Goal: Task Accomplishment & Management: Use online tool/utility

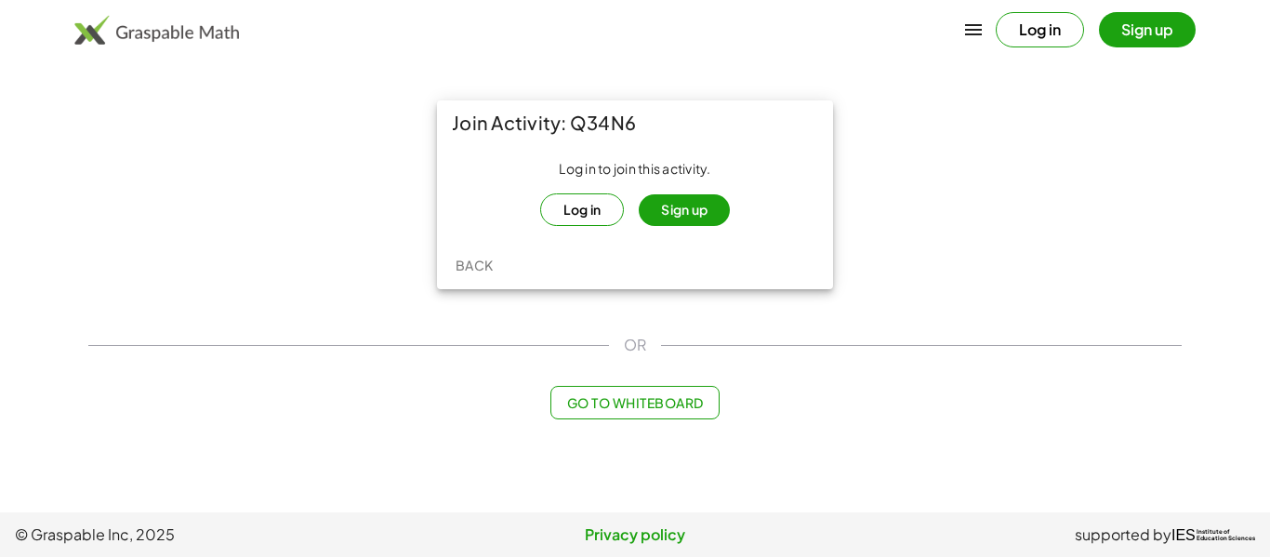
click at [595, 212] on button "Log in" at bounding box center [582, 209] width 85 height 33
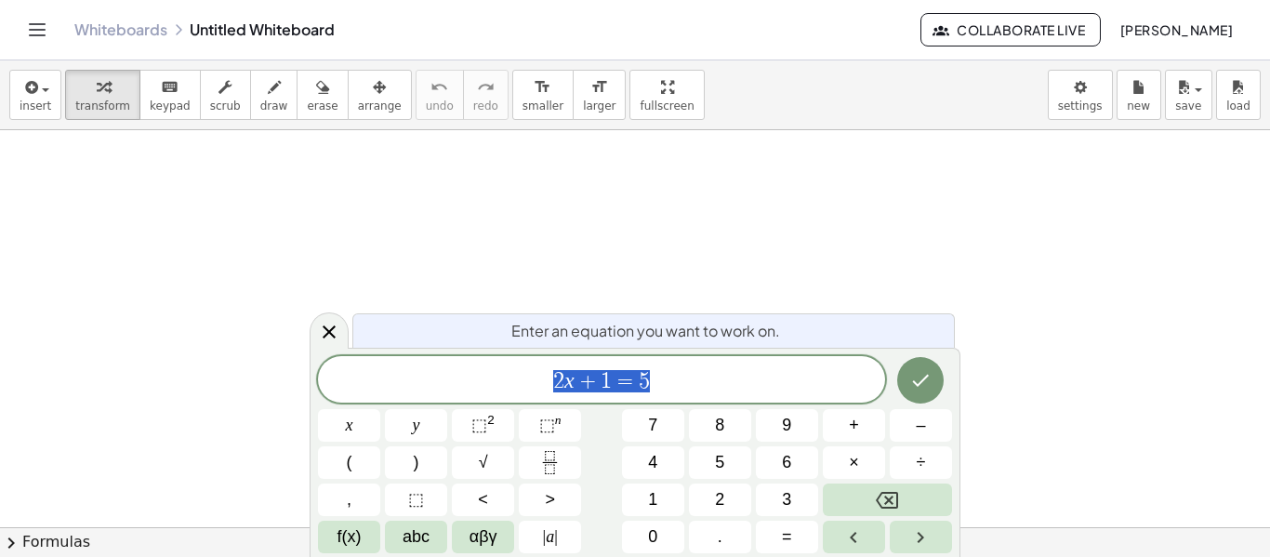
scroll to position [198, 0]
click at [815, 396] on div "****** 2 x + 1 = 5" at bounding box center [601, 379] width 567 height 46
click at [928, 387] on icon "Done" at bounding box center [920, 380] width 22 height 22
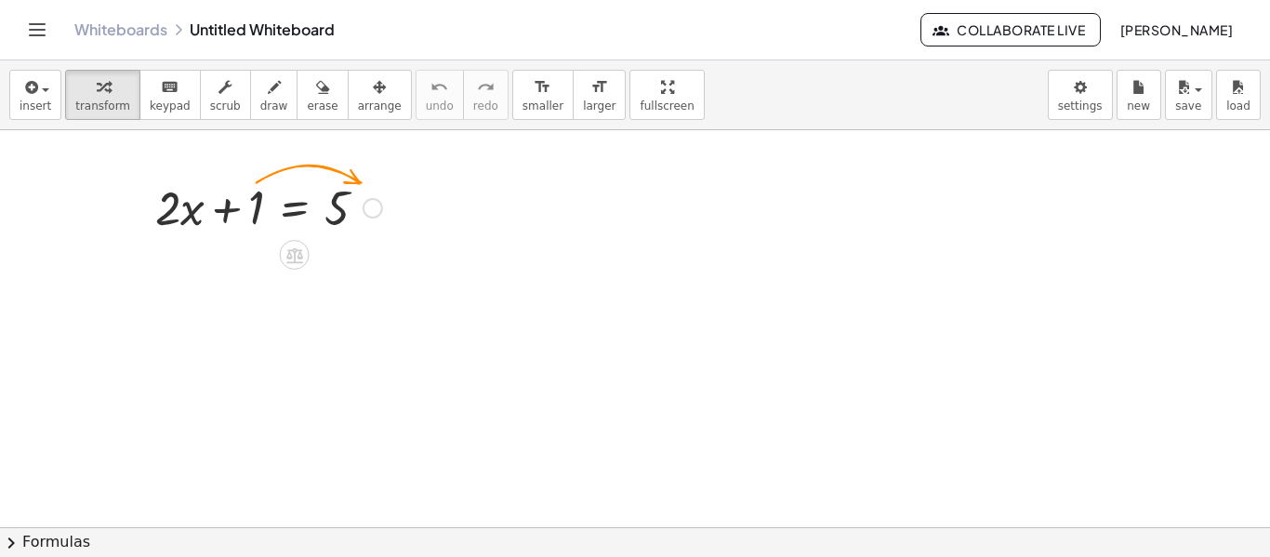
click at [252, 194] on div at bounding box center [268, 206] width 245 height 63
click at [246, 215] on div at bounding box center [268, 206] width 245 height 63
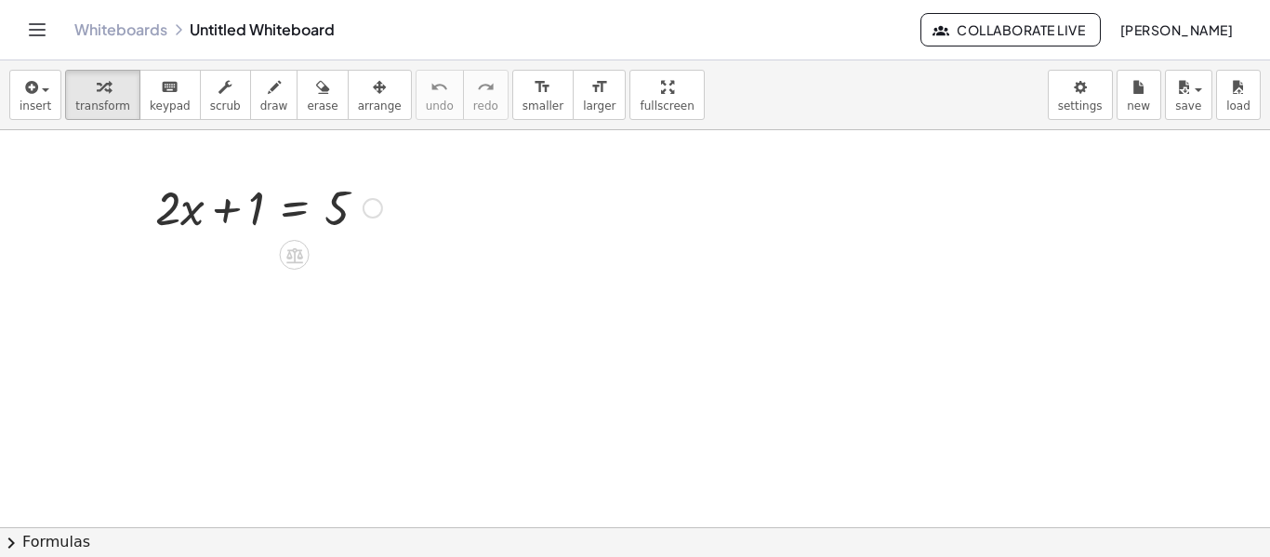
click at [379, 202] on div at bounding box center [373, 208] width 20 height 20
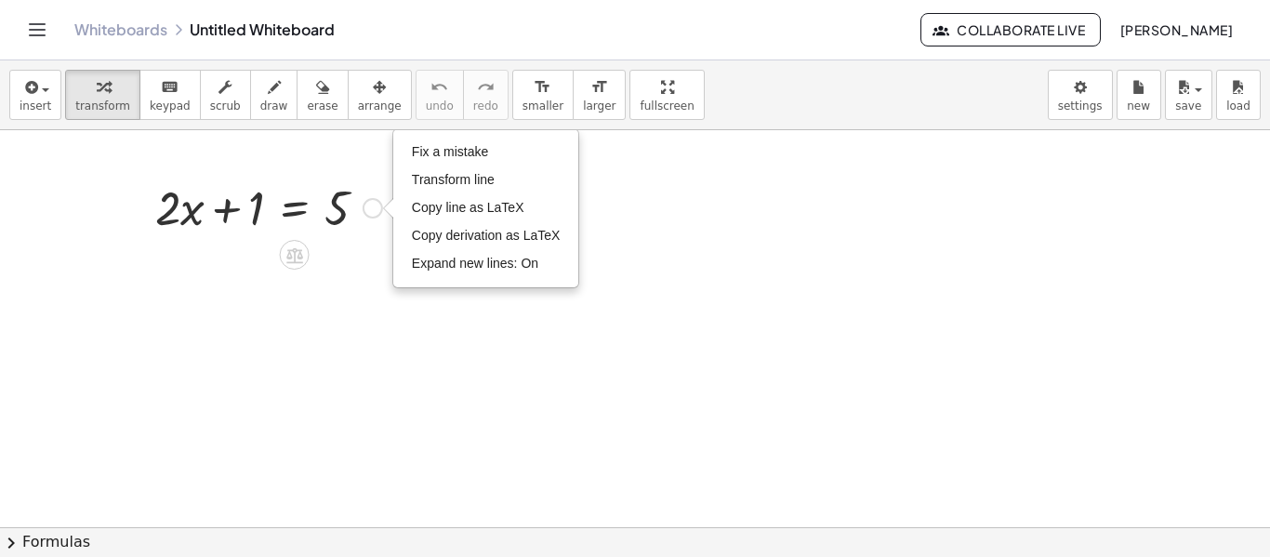
click at [367, 240] on div "+ · 2 · x + 1 = 5 Fix a mistake Transform line Copy line as LaTeX Copy derivati…" at bounding box center [261, 206] width 269 height 73
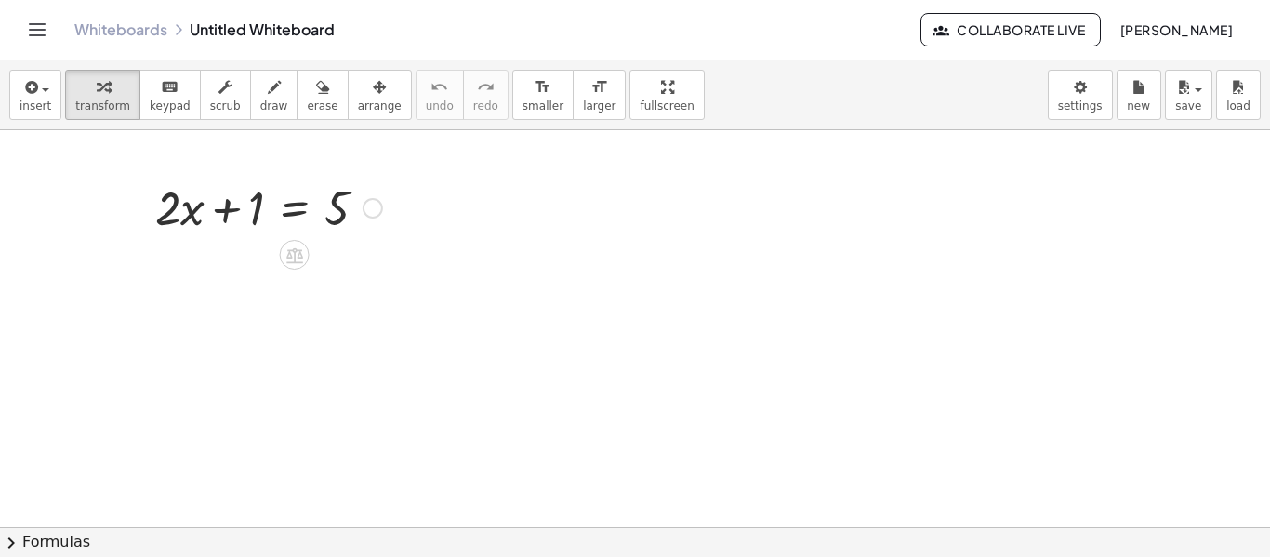
click at [248, 218] on div at bounding box center [268, 206] width 245 height 63
click at [240, 211] on div at bounding box center [268, 206] width 245 height 63
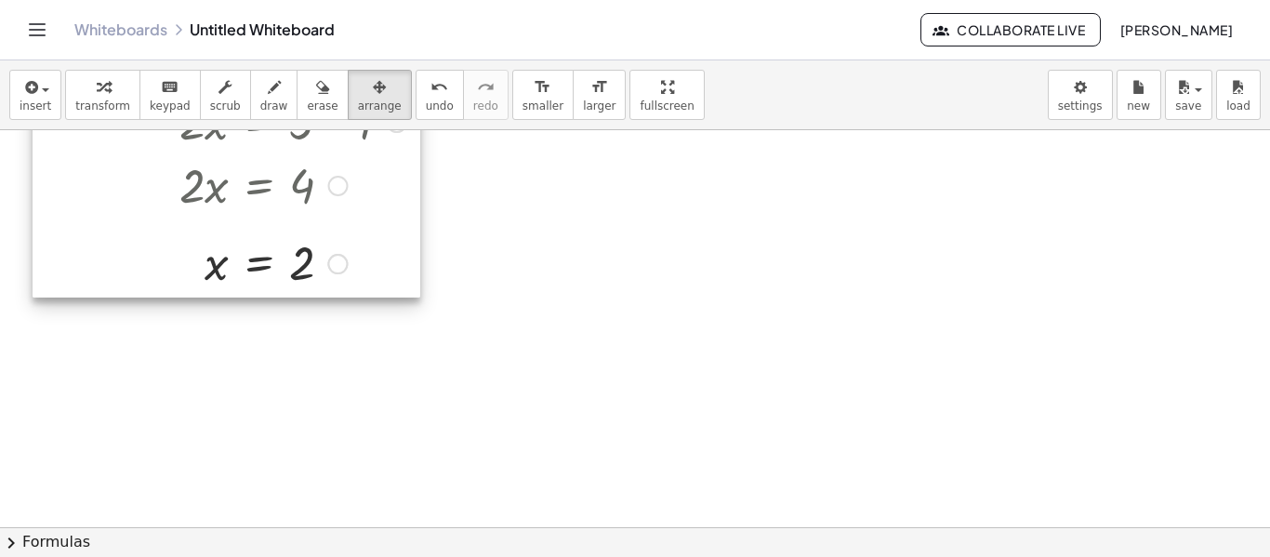
scroll to position [249, 0]
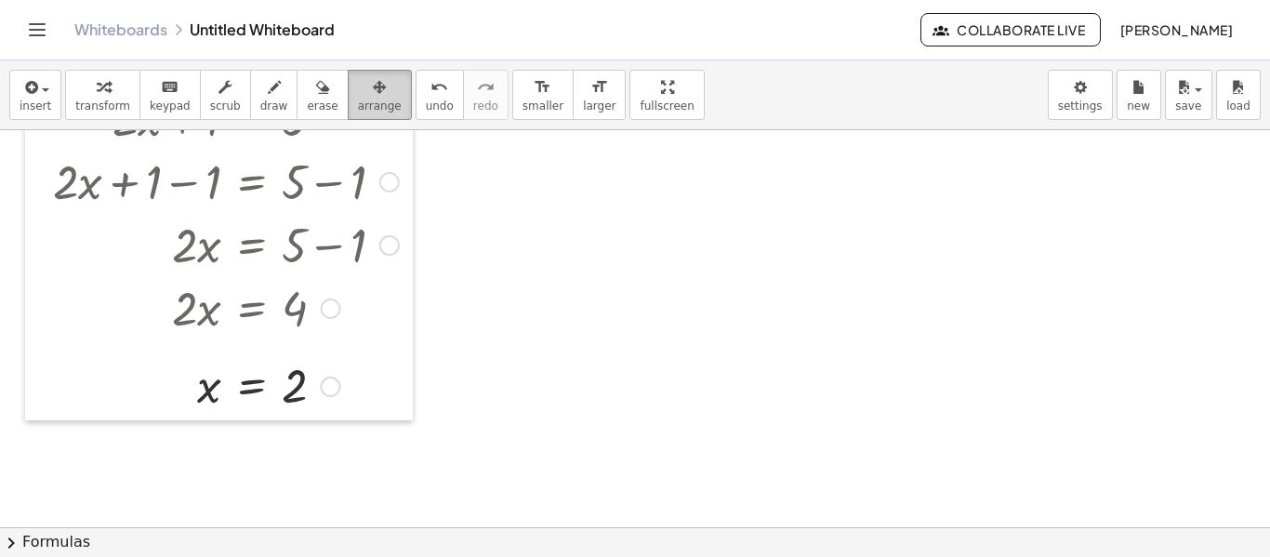
click at [363, 77] on div "button" at bounding box center [380, 86] width 44 height 22
click at [487, 140] on div at bounding box center [635, 278] width 1270 height 794
click at [580, 412] on div at bounding box center [635, 278] width 1270 height 794
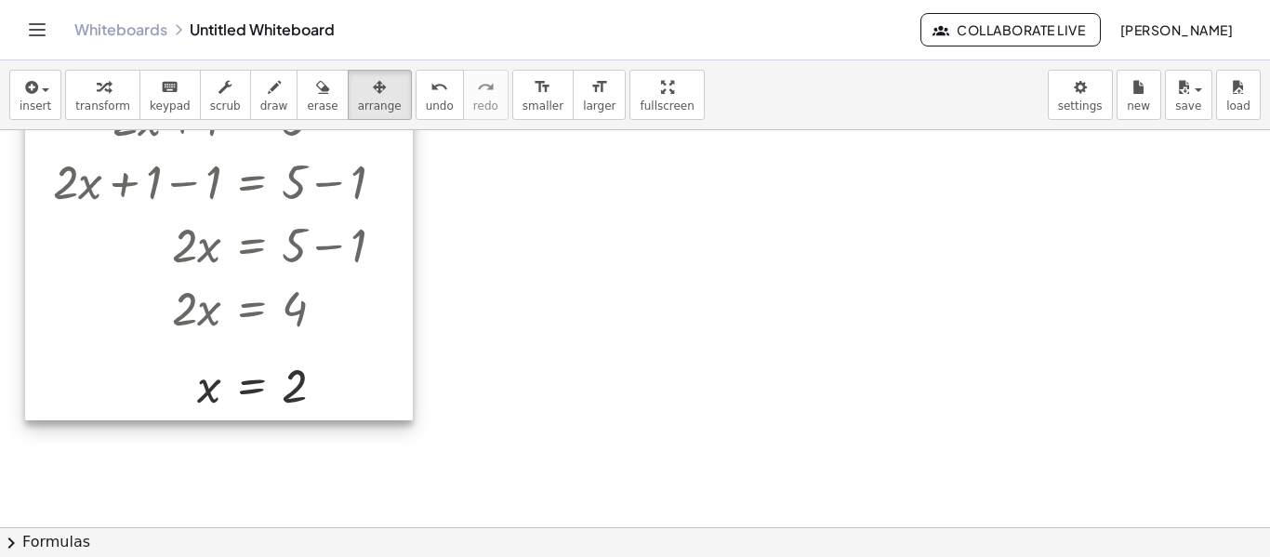
click at [365, 324] on div at bounding box center [219, 250] width 388 height 339
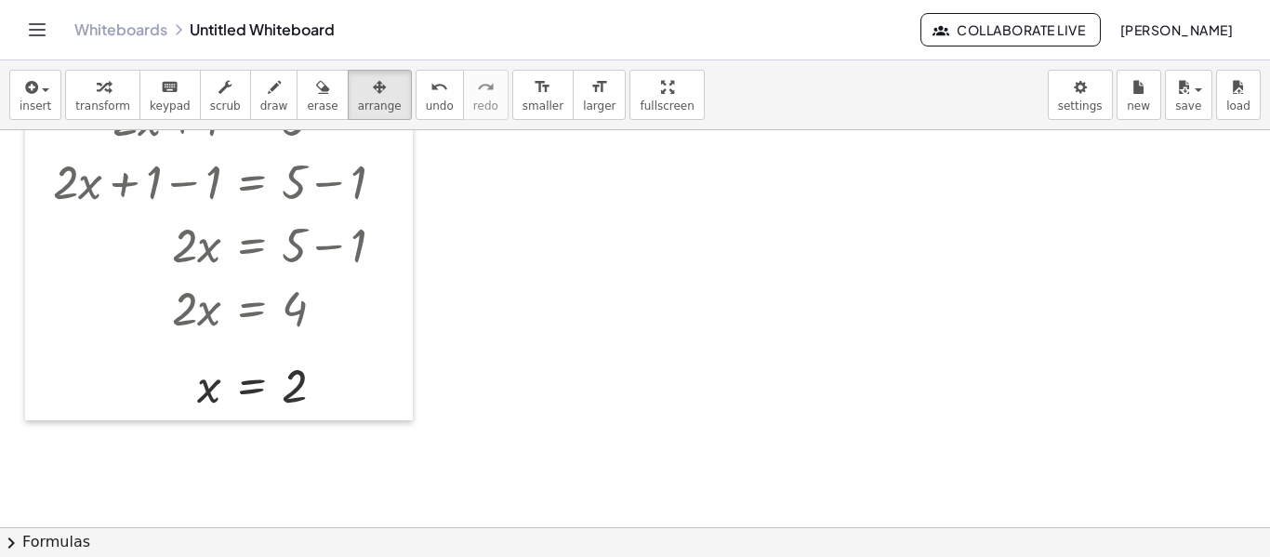
click at [673, 318] on div at bounding box center [635, 278] width 1270 height 794
click at [38, 84] on span "button" at bounding box center [40, 89] width 4 height 13
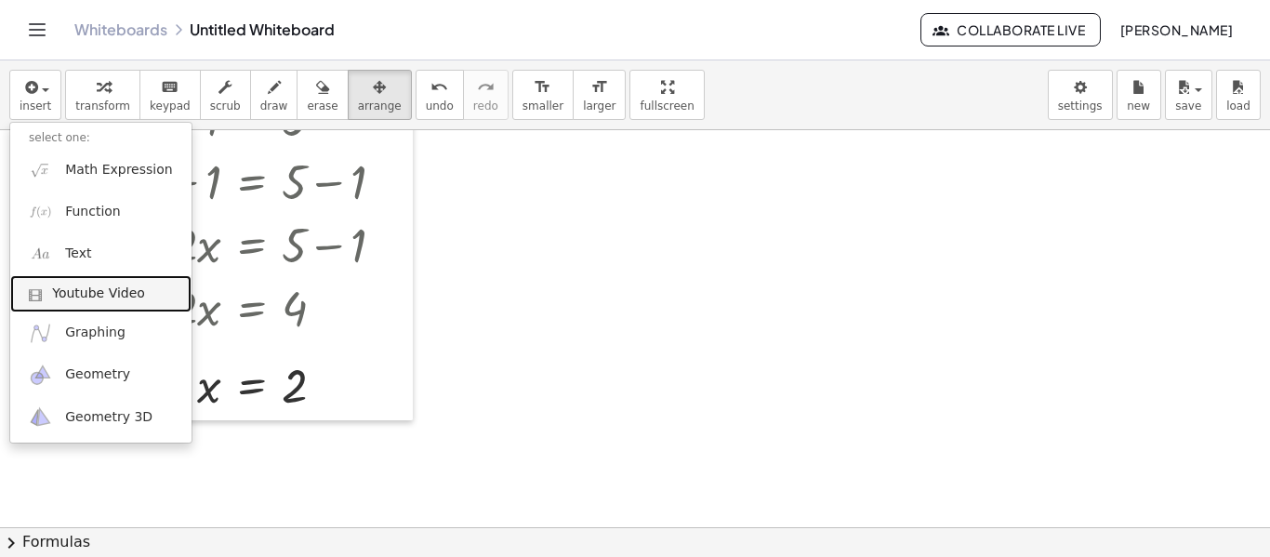
click at [107, 291] on span "Youtube Video" at bounding box center [98, 294] width 93 height 19
